Goal: Task Accomplishment & Management: Use online tool/utility

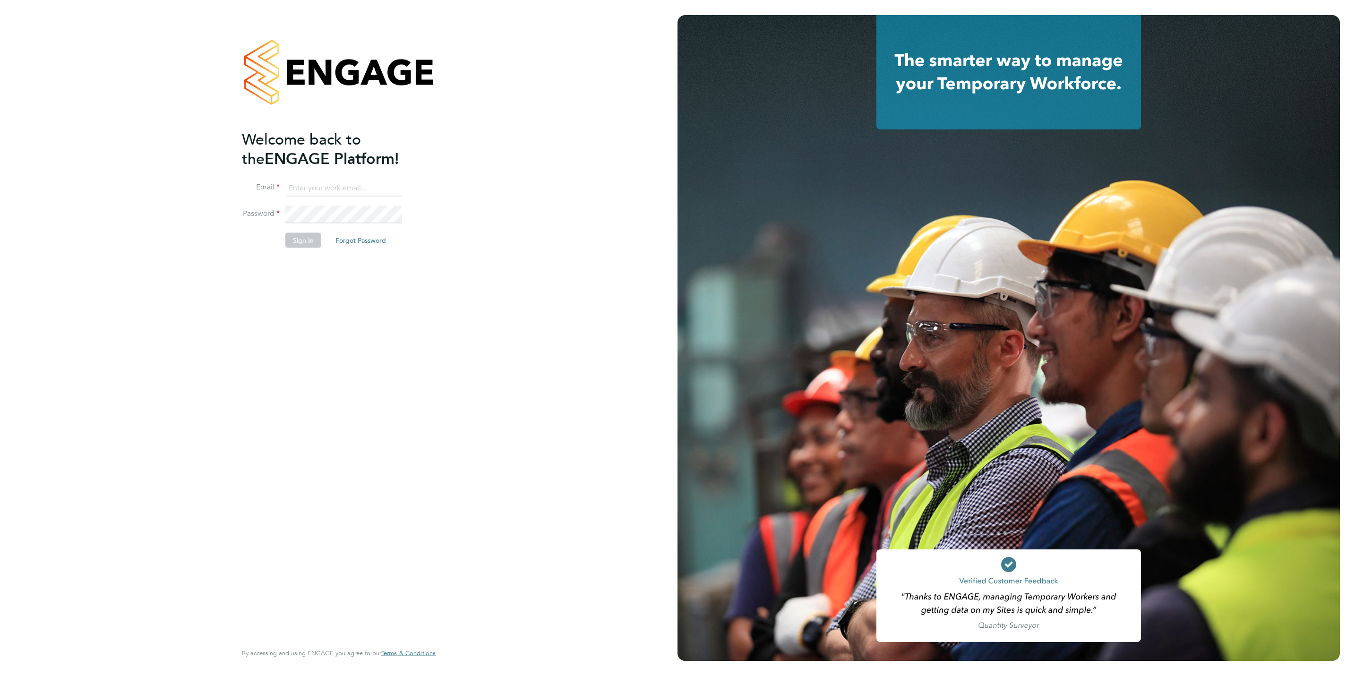
type input "chloe@protechltd.co.uk"
click at [308, 241] on button "Sign In" at bounding box center [303, 239] width 36 height 15
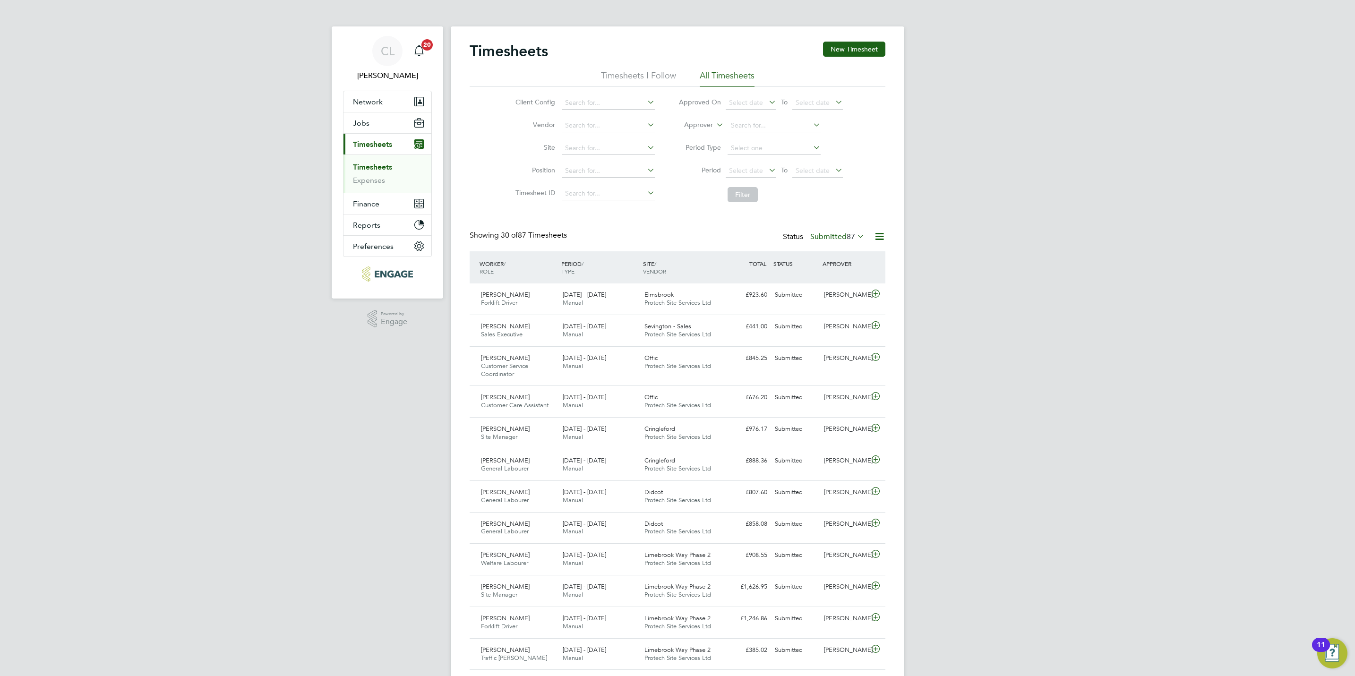
click at [815, 243] on div "Status Submitted 87" at bounding box center [825, 237] width 84 height 13
click at [824, 231] on div "Status Submitted 87" at bounding box center [825, 237] width 84 height 13
click at [833, 240] on label "Submitted 87" at bounding box center [837, 236] width 54 height 9
click at [650, 231] on div "Showing 30 of 87 Timesheets Status Submitted 87" at bounding box center [678, 241] width 416 height 21
click at [751, 122] on input at bounding box center [774, 125] width 93 height 13
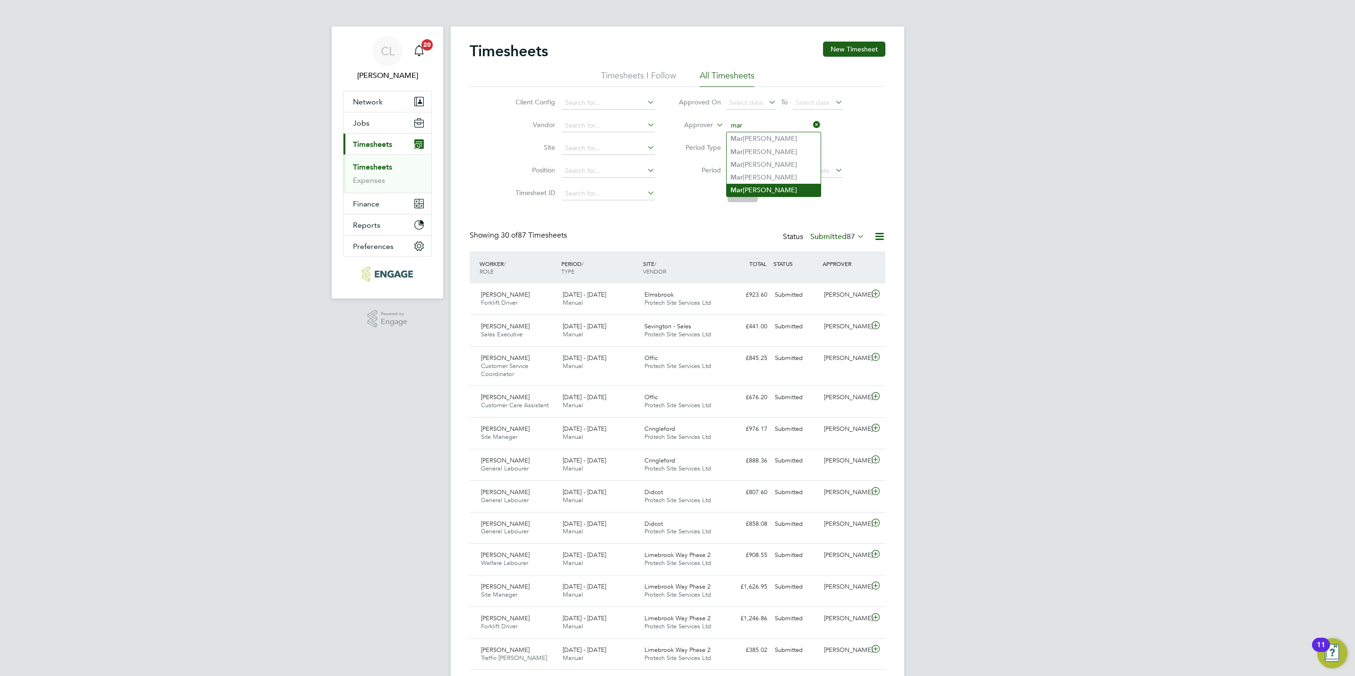
click at [751, 184] on li "[PERSON_NAME]" at bounding box center [774, 190] width 94 height 13
type input "[PERSON_NAME]"
click at [750, 199] on button "Filter" at bounding box center [743, 194] width 30 height 15
